Goal: Information Seeking & Learning: Learn about a topic

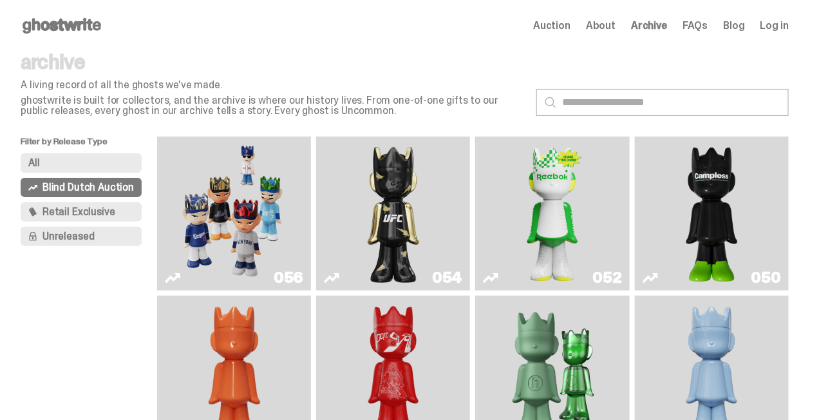
click at [392, 228] on img "Ruby" at bounding box center [393, 214] width 62 height 144
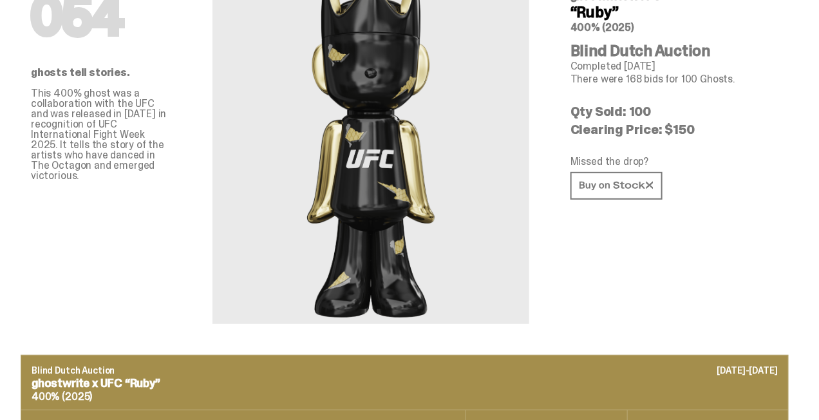
scroll to position [97, 0]
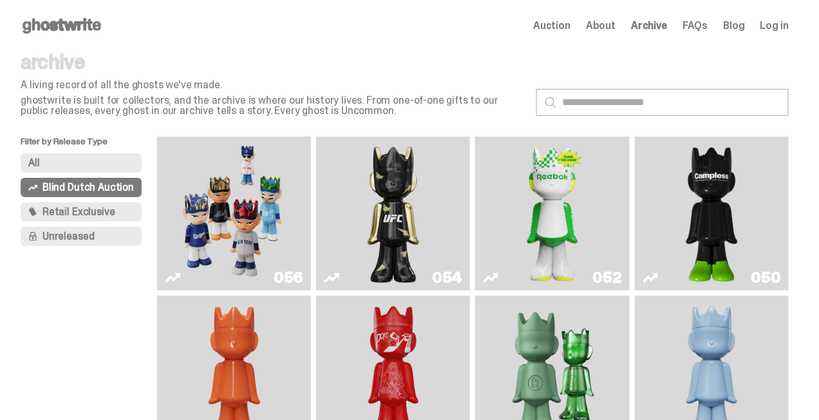
click at [75, 209] on span "Retail Exclusive" at bounding box center [78, 212] width 72 height 10
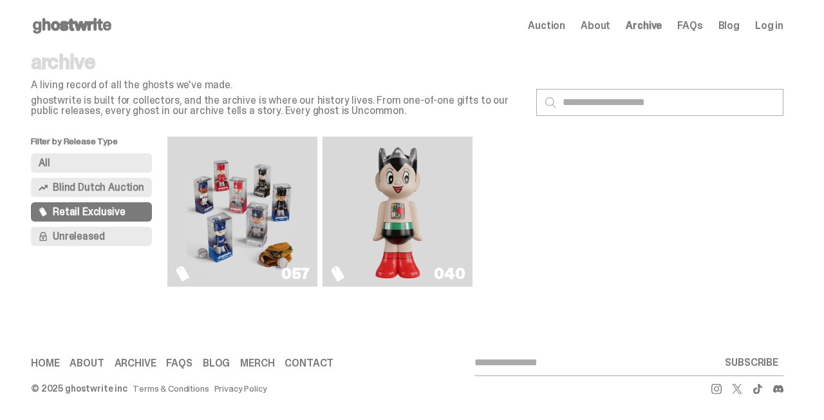
click at [109, 236] on button "Unreleased" at bounding box center [91, 236] width 121 height 19
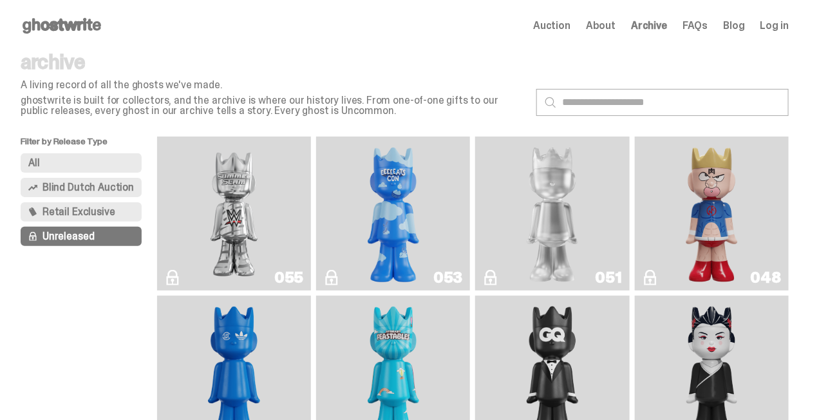
click at [264, 203] on img "I Was There SummerSlam" at bounding box center [233, 214] width 115 height 144
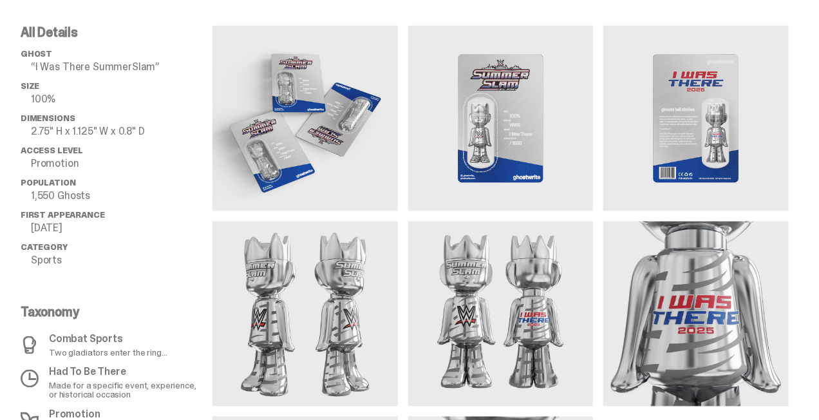
scroll to position [450, 0]
